Goal: Transaction & Acquisition: Purchase product/service

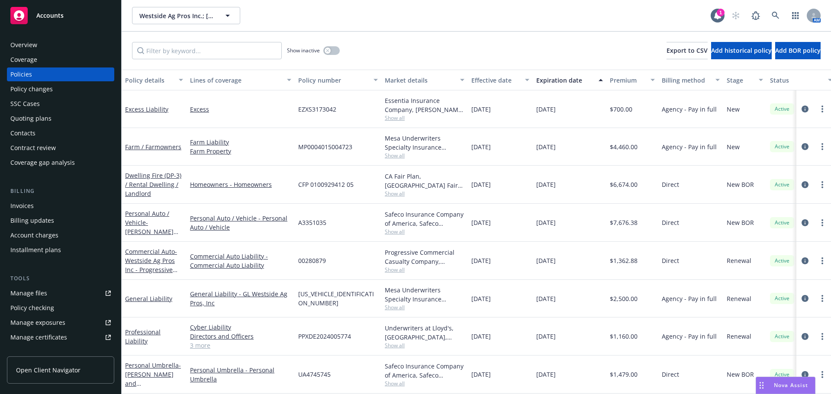
click at [27, 129] on div "Contacts" at bounding box center [22, 133] width 25 height 14
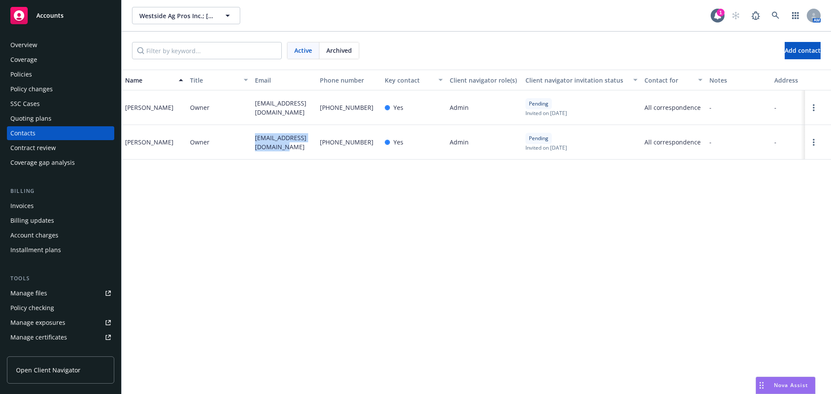
drag, startPoint x: 263, startPoint y: 142, endPoint x: 246, endPoint y: 134, distance: 18.4
click at [246, 134] on div "Linda DeFrancesco Owner mrandmrsdefran@gmail.com 559-916-1015 Yes Admin Pending…" at bounding box center [476, 142] width 709 height 35
copy div "mrandmrsdefran@gmail.com"
click at [50, 119] on div "Quoting plans" at bounding box center [60, 119] width 100 height 14
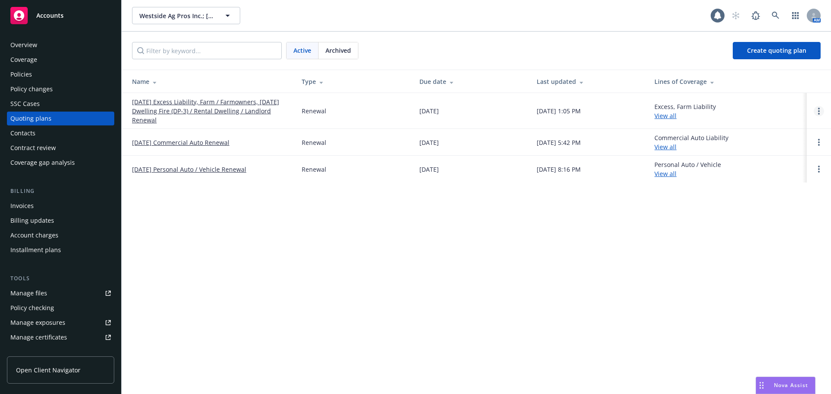
click at [822, 113] on link "Open options" at bounding box center [819, 111] width 10 height 10
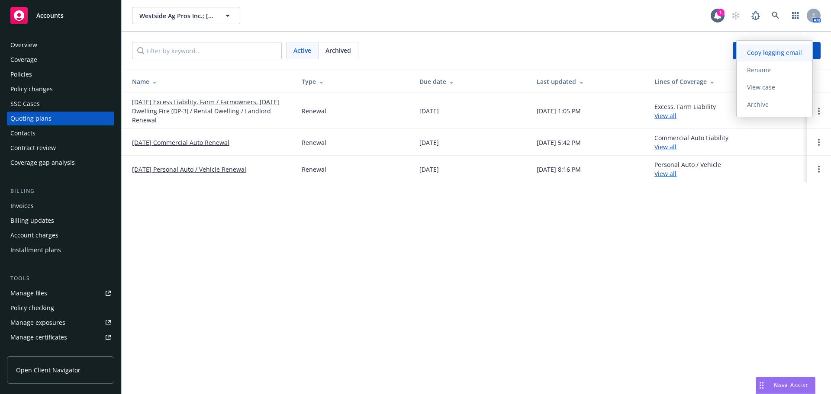
click at [769, 52] on span "Copy logging email" at bounding box center [775, 52] width 76 height 8
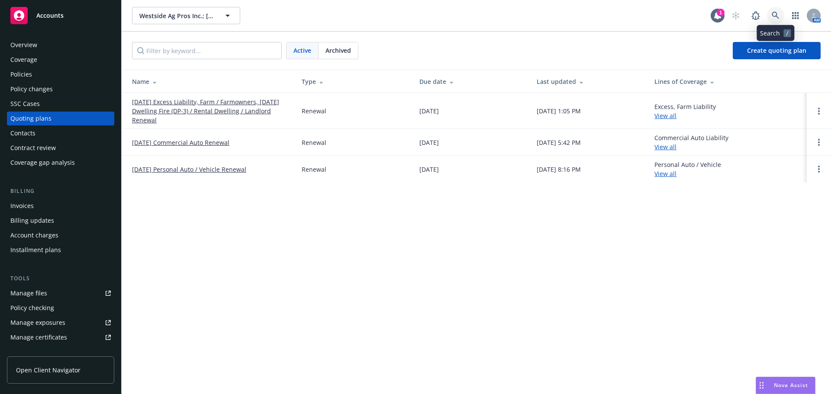
click at [776, 15] on icon at bounding box center [776, 16] width 8 height 8
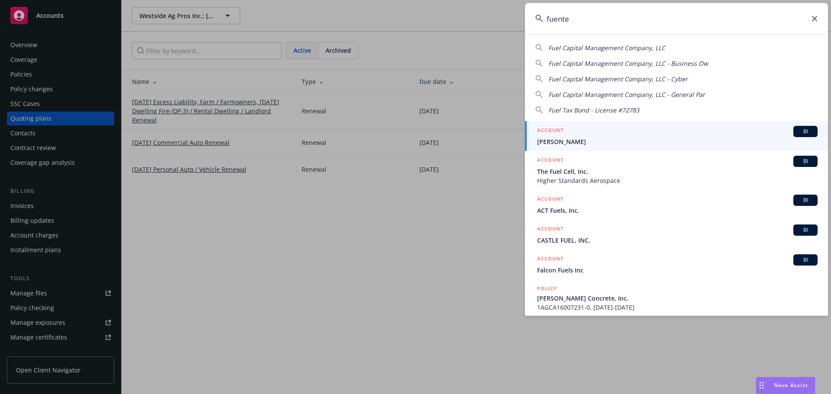
type input "fuentes"
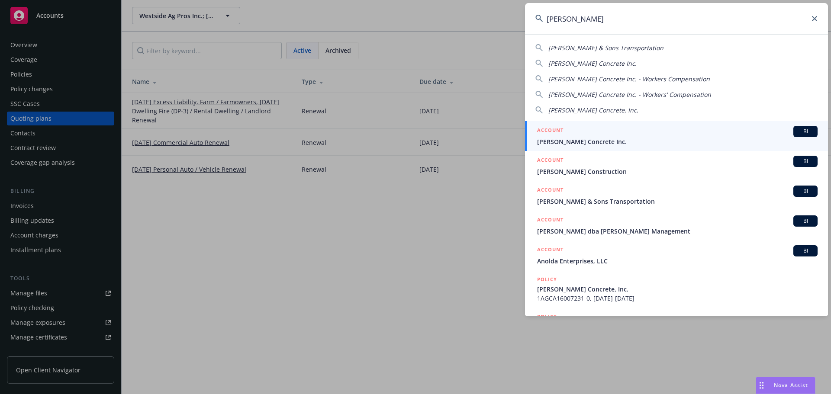
click at [570, 129] on div "ACCOUNT BI" at bounding box center [677, 131] width 280 height 11
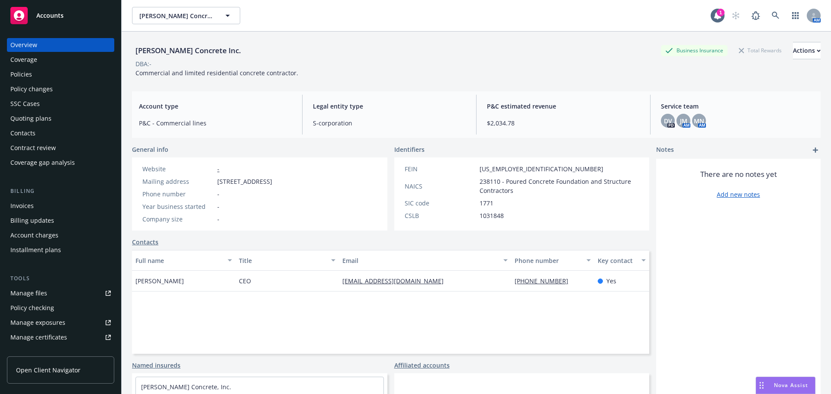
click at [52, 77] on div "Policies" at bounding box center [60, 75] width 100 height 14
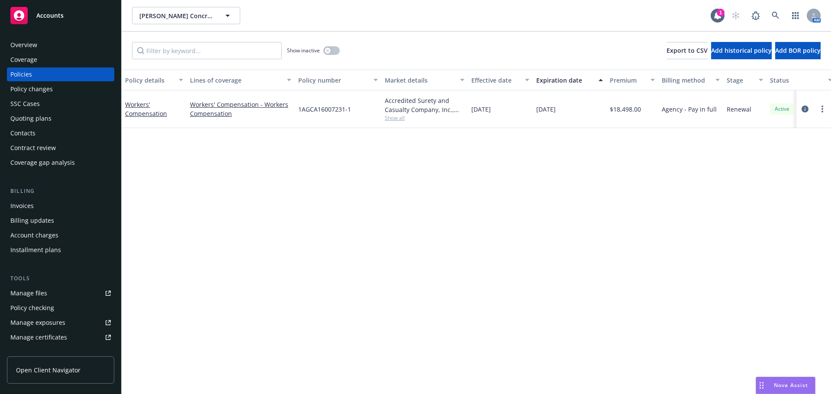
click at [67, 119] on div "Quoting plans" at bounding box center [60, 119] width 100 height 14
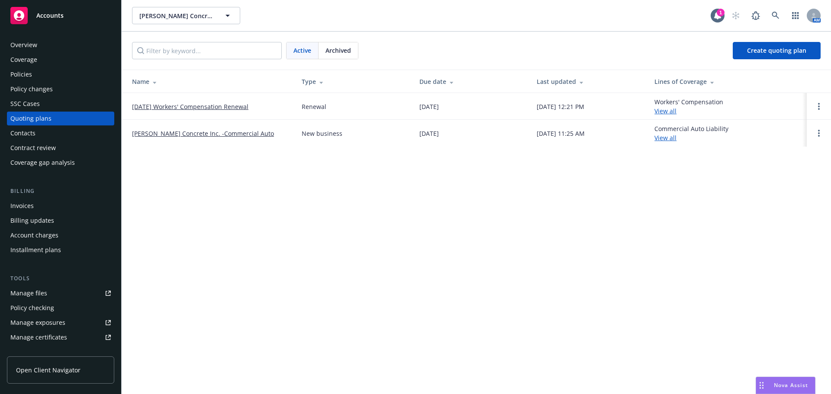
click at [176, 106] on link "[DATE] Workers' Compensation Renewal" at bounding box center [190, 106] width 116 height 9
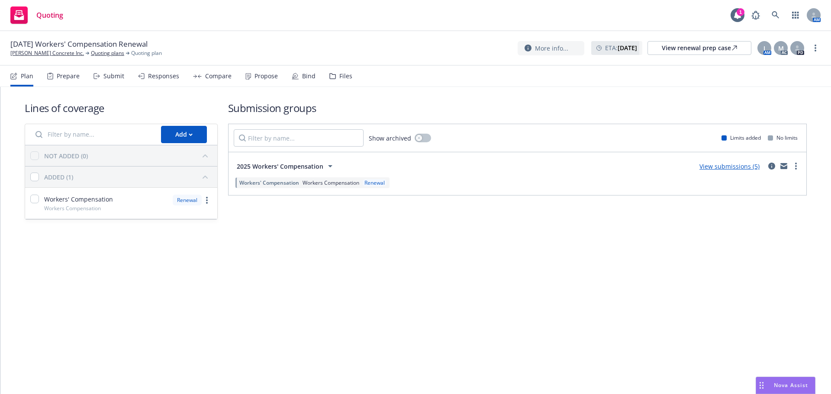
click at [271, 75] on div "Propose" at bounding box center [266, 76] width 23 height 7
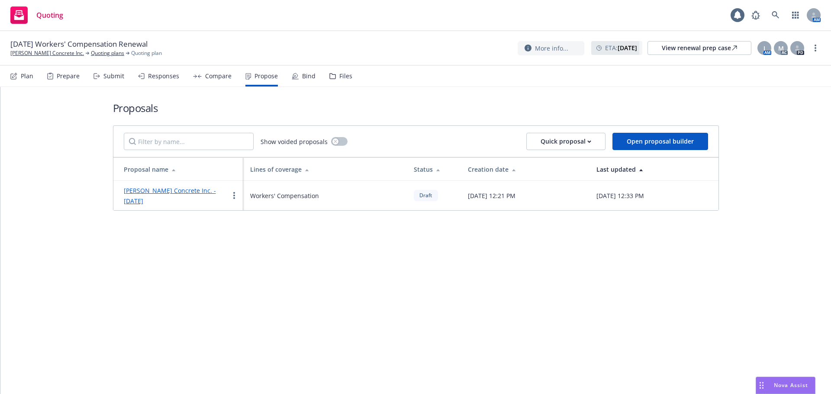
click at [184, 189] on link "[PERSON_NAME] Concrete Inc. - [DATE]" at bounding box center [170, 196] width 92 height 19
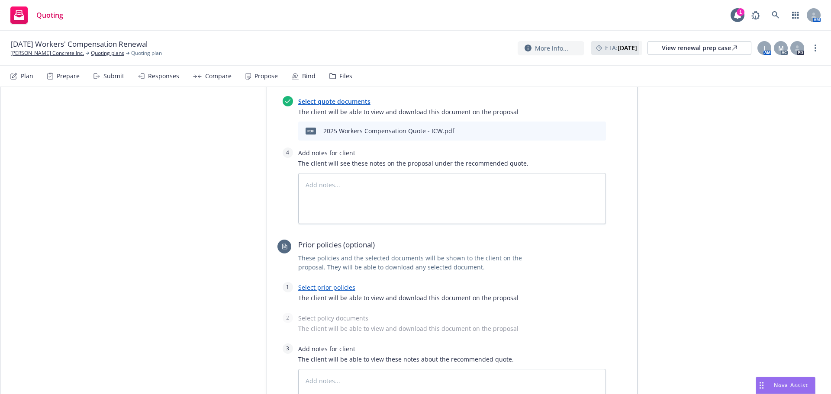
scroll to position [627, 0]
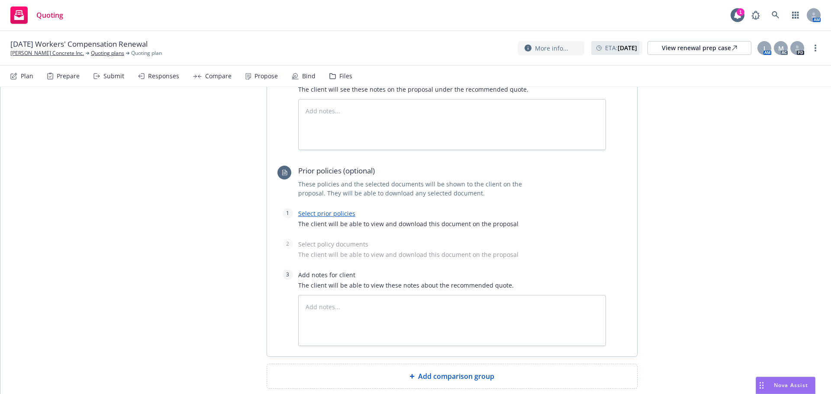
click at [315, 210] on link "Select prior policies" at bounding box center [326, 214] width 57 height 8
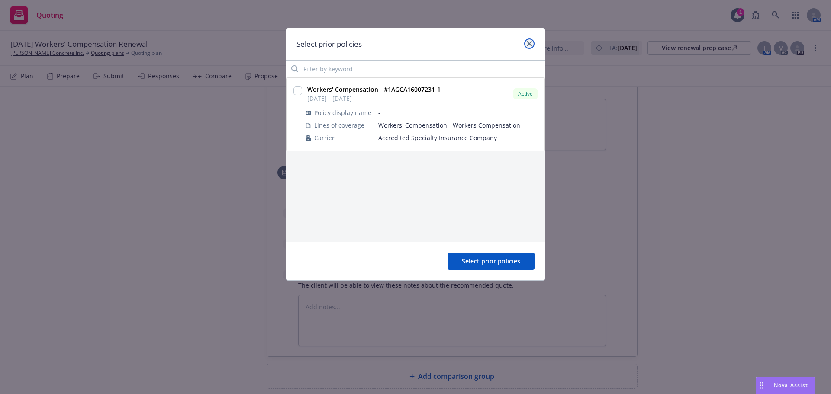
click at [531, 44] on icon "close" at bounding box center [529, 43] width 5 height 5
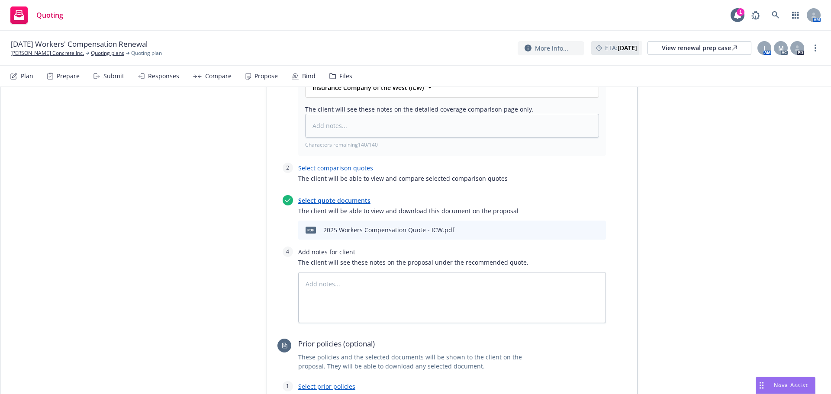
scroll to position [583, 0]
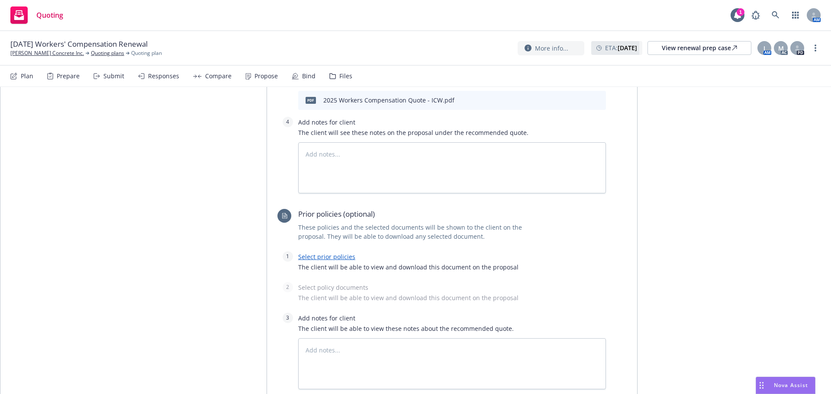
click at [313, 253] on link "Select prior policies" at bounding box center [326, 257] width 57 height 8
type textarea "x"
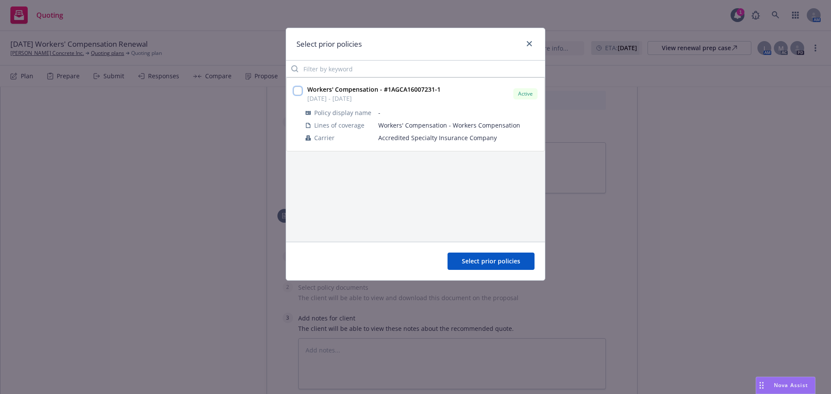
click at [298, 90] on input "checkbox" at bounding box center [297, 91] width 9 height 9
checkbox input "true"
click at [482, 256] on button "Select prior policies" at bounding box center [491, 261] width 87 height 17
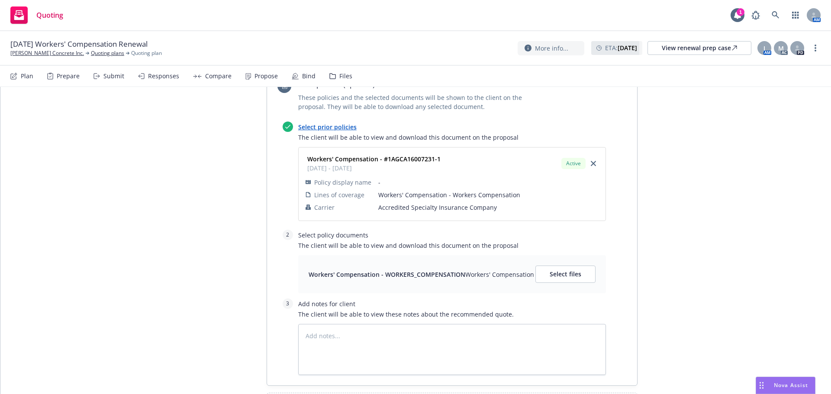
scroll to position [742, 0]
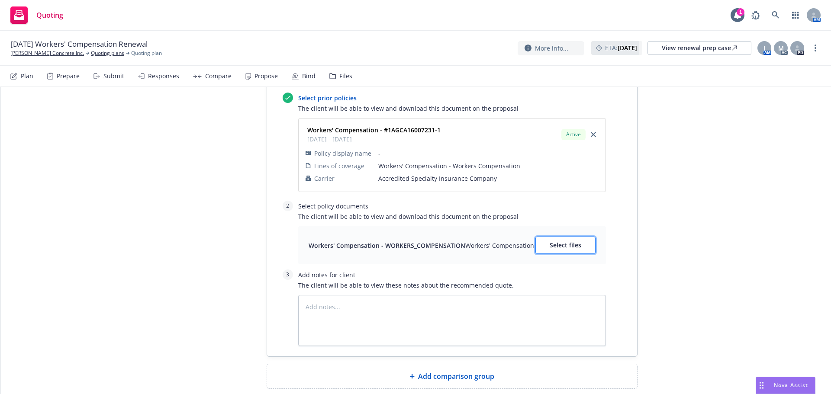
click at [560, 241] on span "Select files" at bounding box center [566, 245] width 32 height 8
type textarea "x"
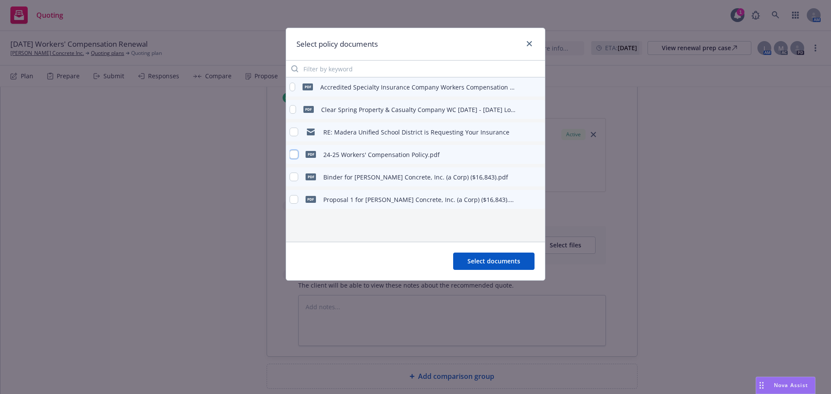
click at [295, 154] on input "checkbox" at bounding box center [294, 154] width 9 height 9
checkbox input "true"
click at [480, 262] on span "Select documents" at bounding box center [493, 261] width 53 height 8
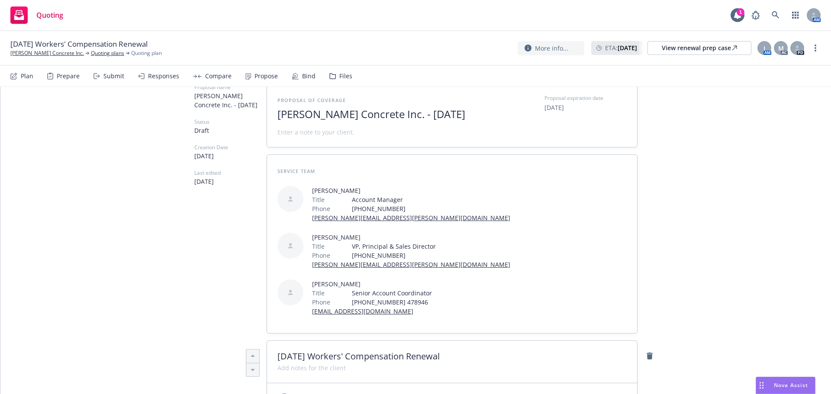
scroll to position [0, 0]
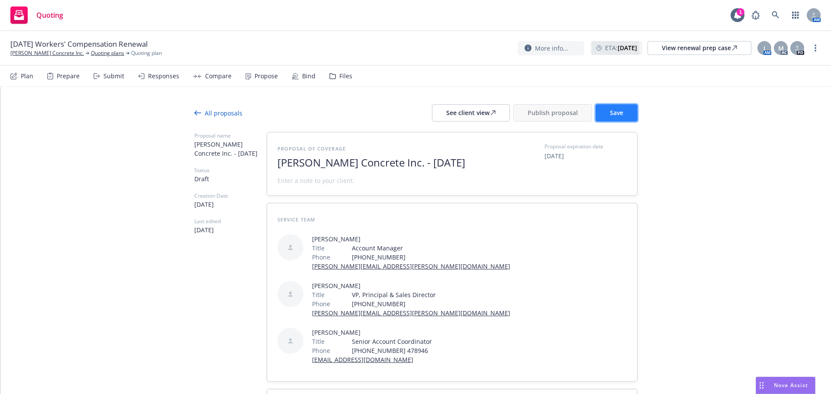
click at [615, 110] on span "Save" at bounding box center [616, 113] width 13 height 8
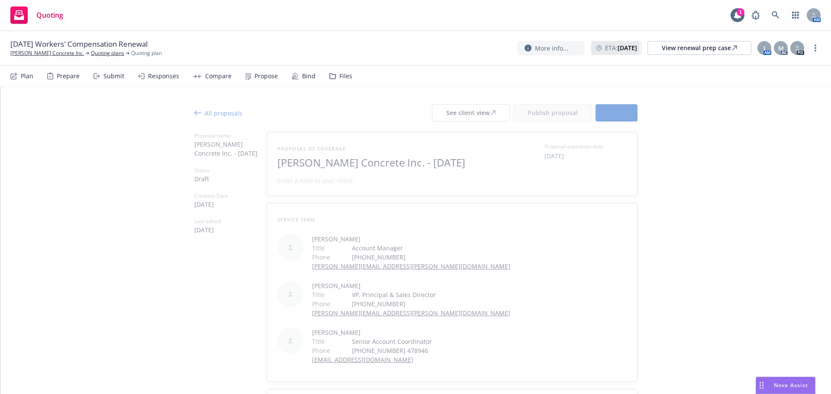
type textarea "x"
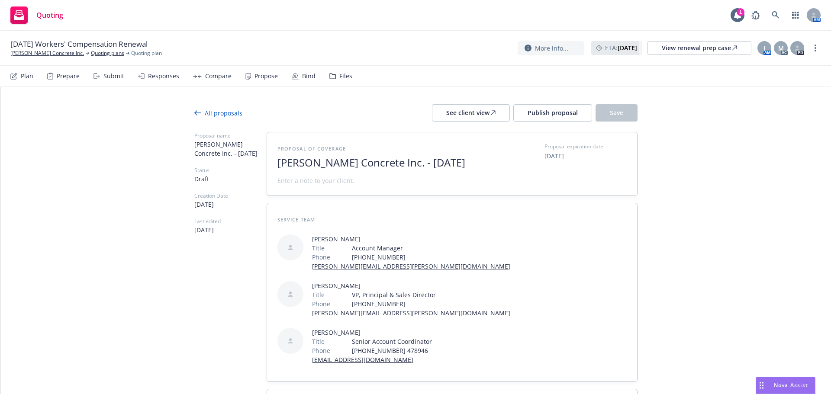
click at [217, 113] on div "All proposals" at bounding box center [218, 113] width 48 height 9
